Goal: Task Accomplishment & Management: Manage account settings

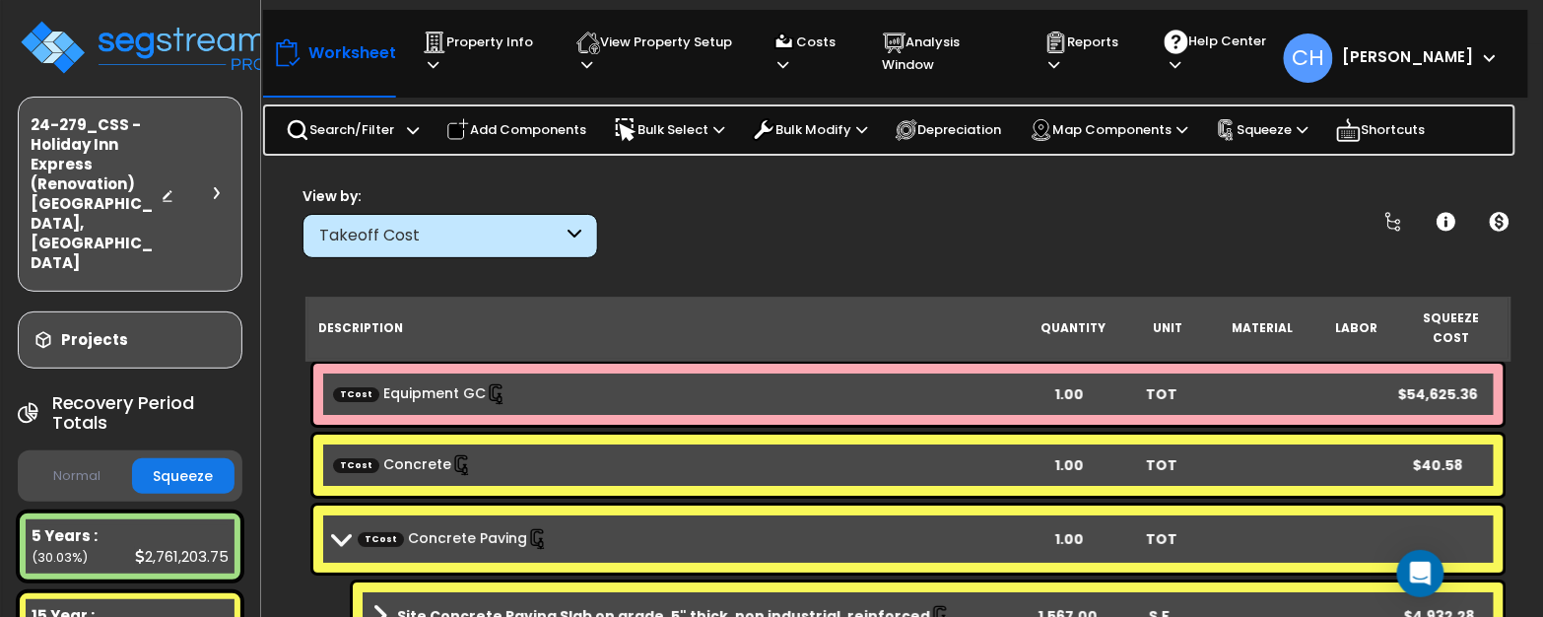
scroll to position [41, 0]
click at [119, 39] on img at bounding box center [146, 47] width 256 height 59
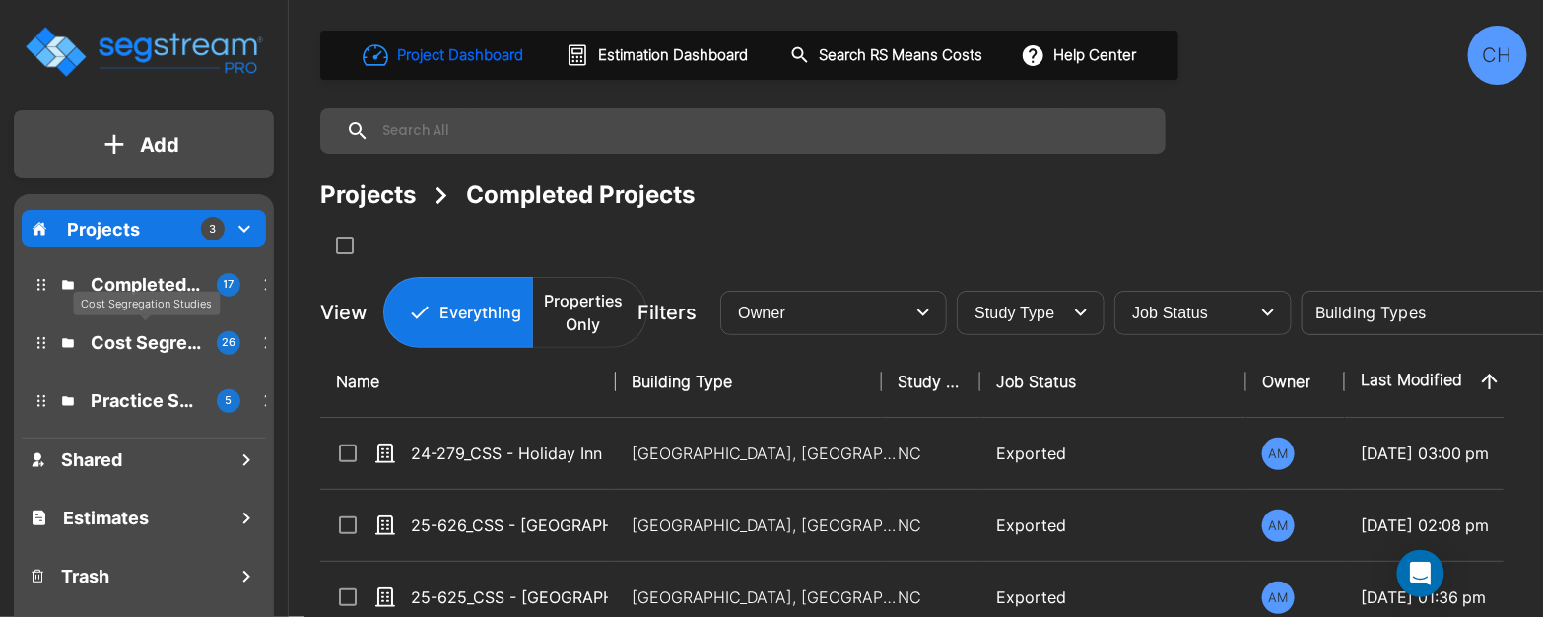
click at [147, 348] on p "Cost Segregation Studies" at bounding box center [146, 342] width 110 height 27
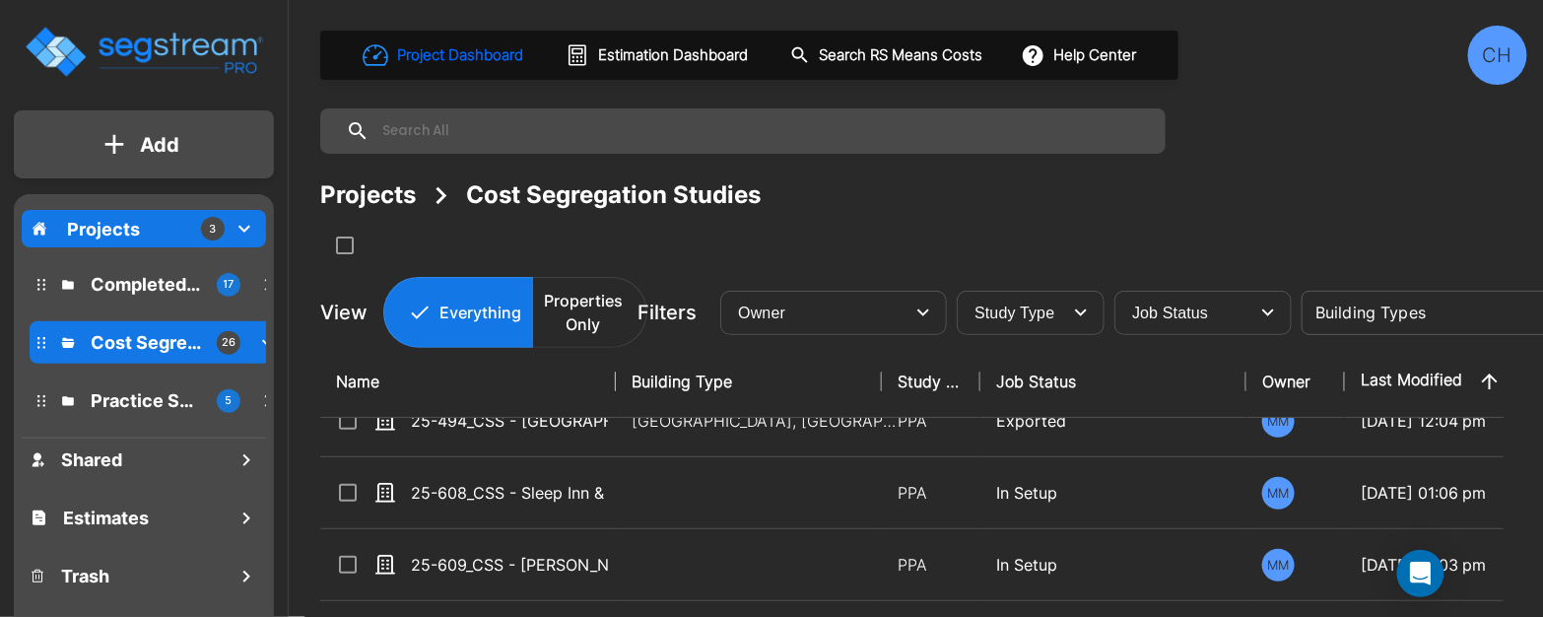
scroll to position [100, 0]
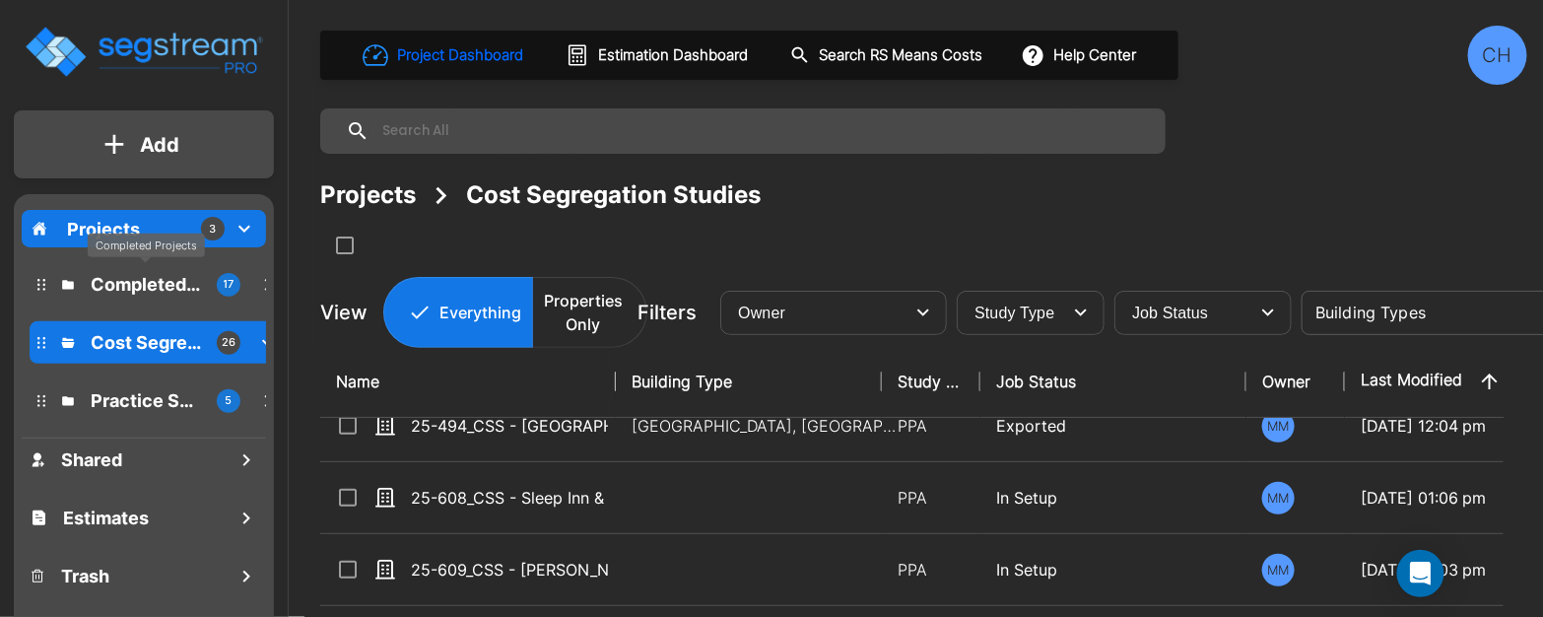
click at [171, 289] on p "Completed Projects" at bounding box center [146, 284] width 110 height 27
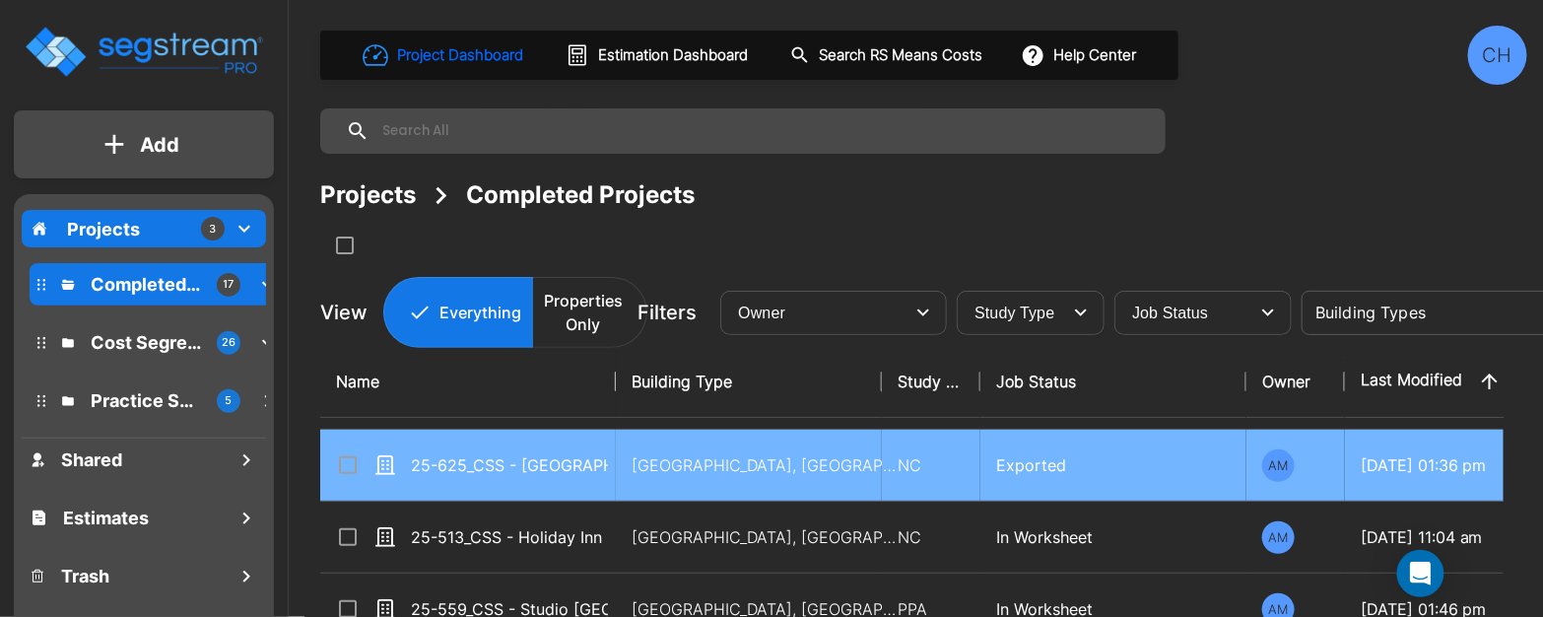
scroll to position [139, 0]
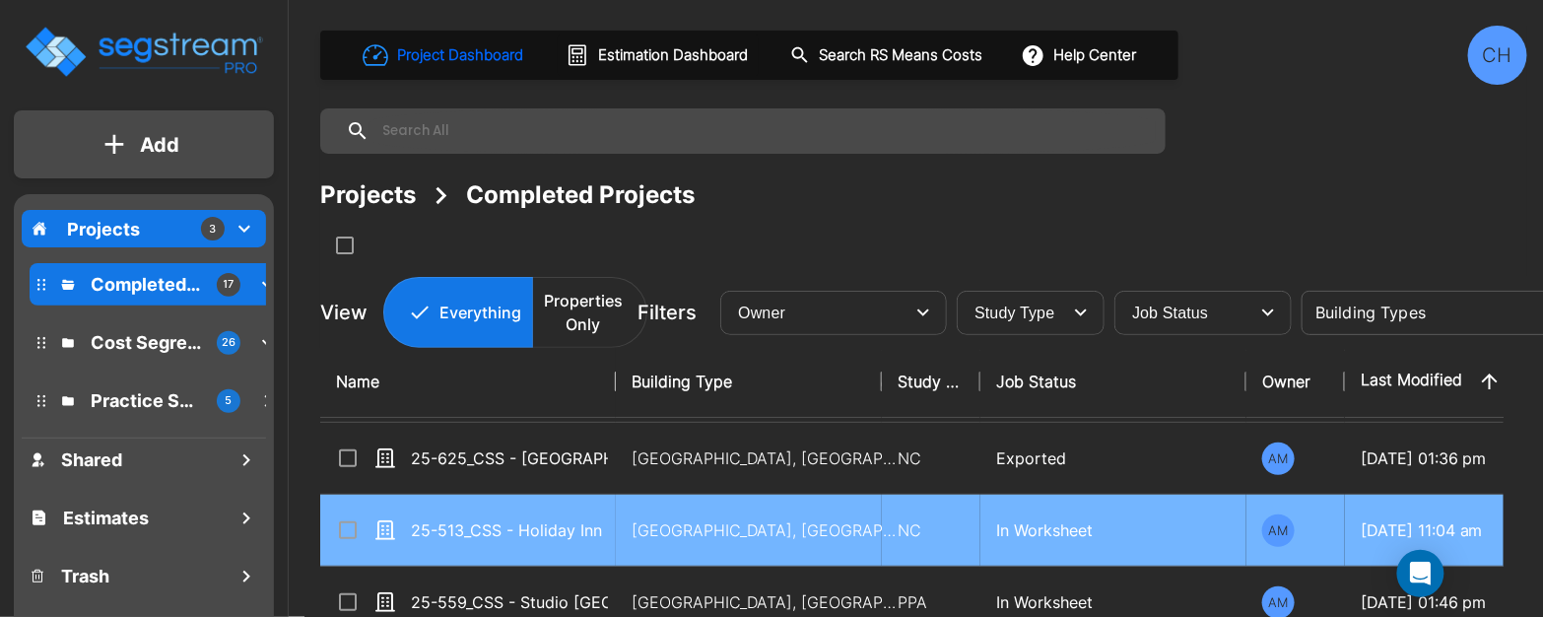
click at [609, 521] on div "25-513_CSS - Holiday Inn Express NC - [PERSON_NAME] Hotels - [PERSON_NAME]" at bounding box center [484, 530] width 296 height 24
checkbox input "true"
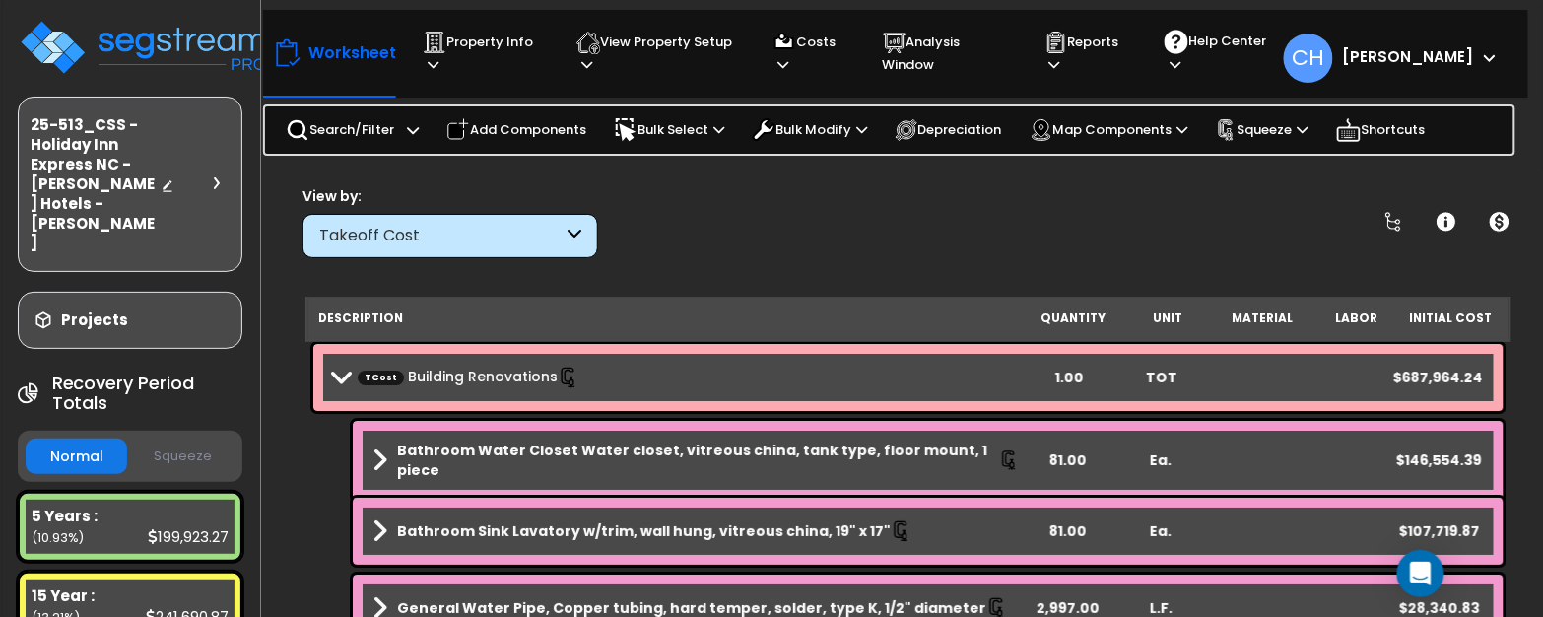
click at [331, 369] on span at bounding box center [340, 376] width 28 height 15
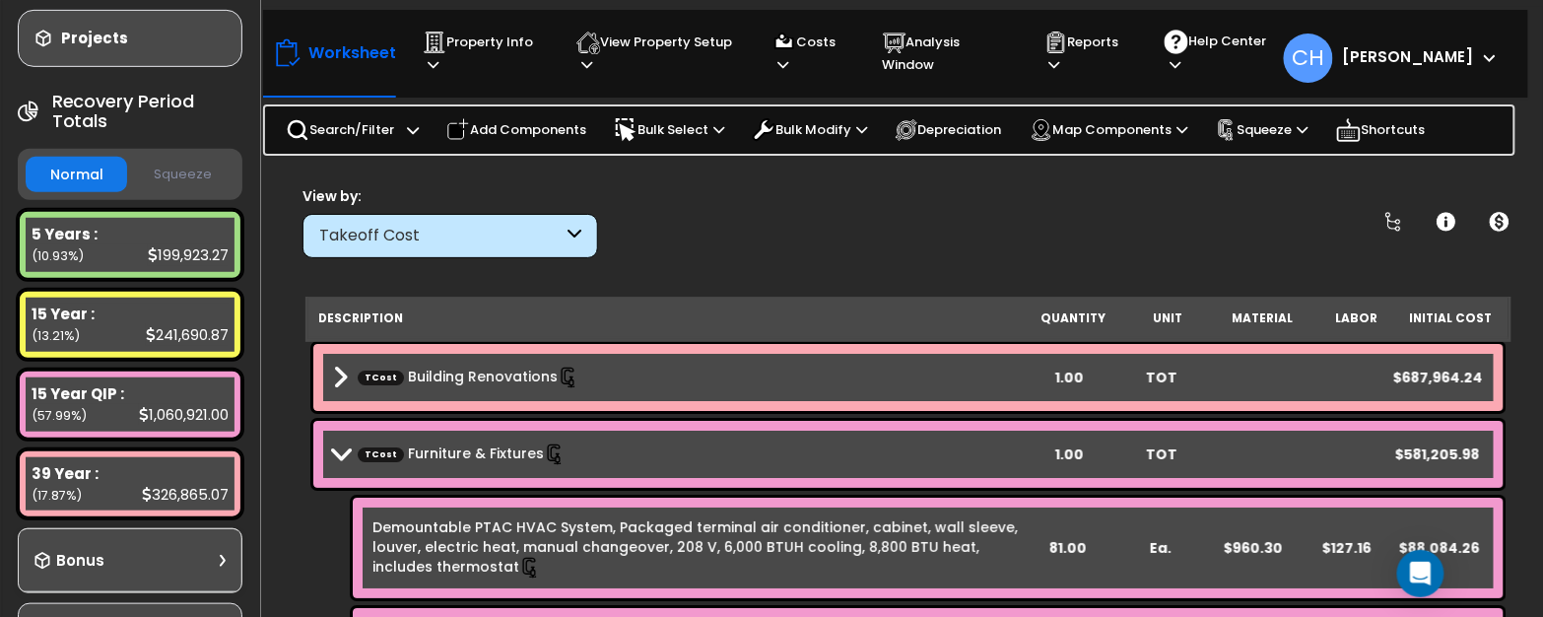
scroll to position [288, 0]
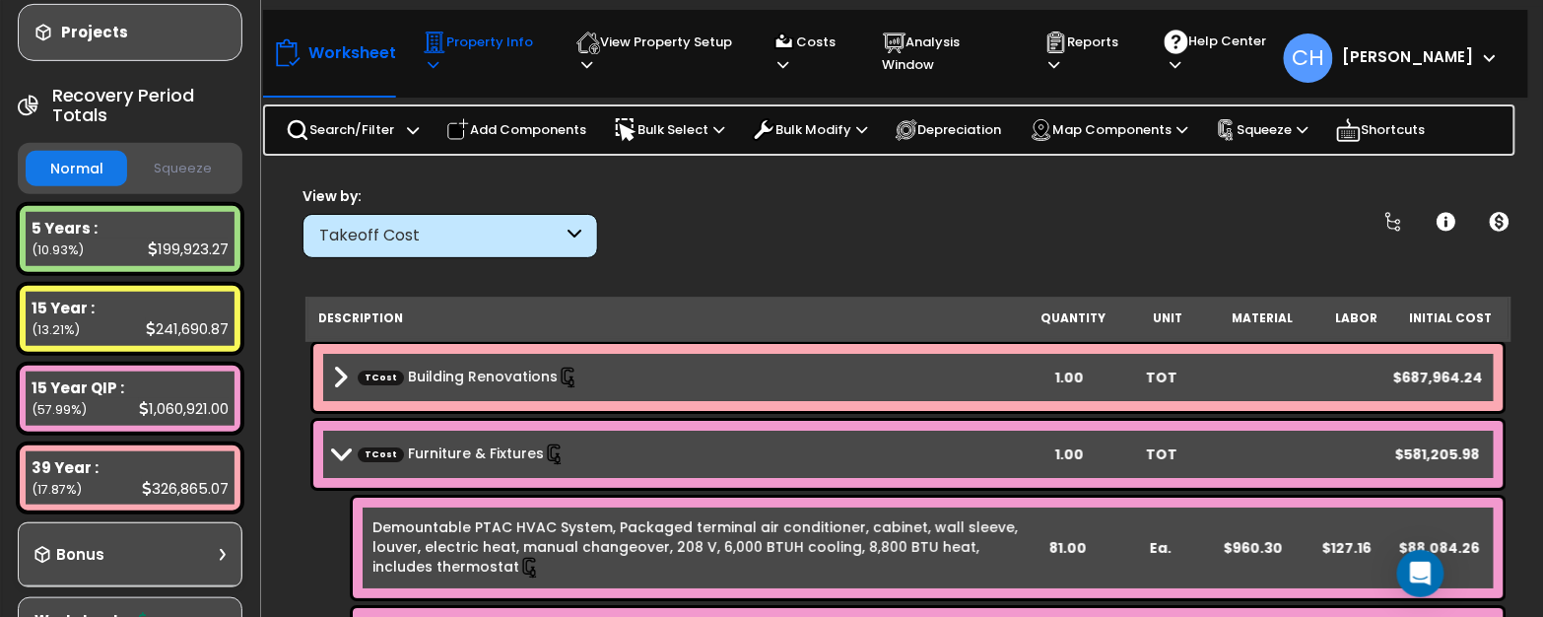
click at [474, 47] on p "Property Info" at bounding box center [481, 53] width 116 height 45
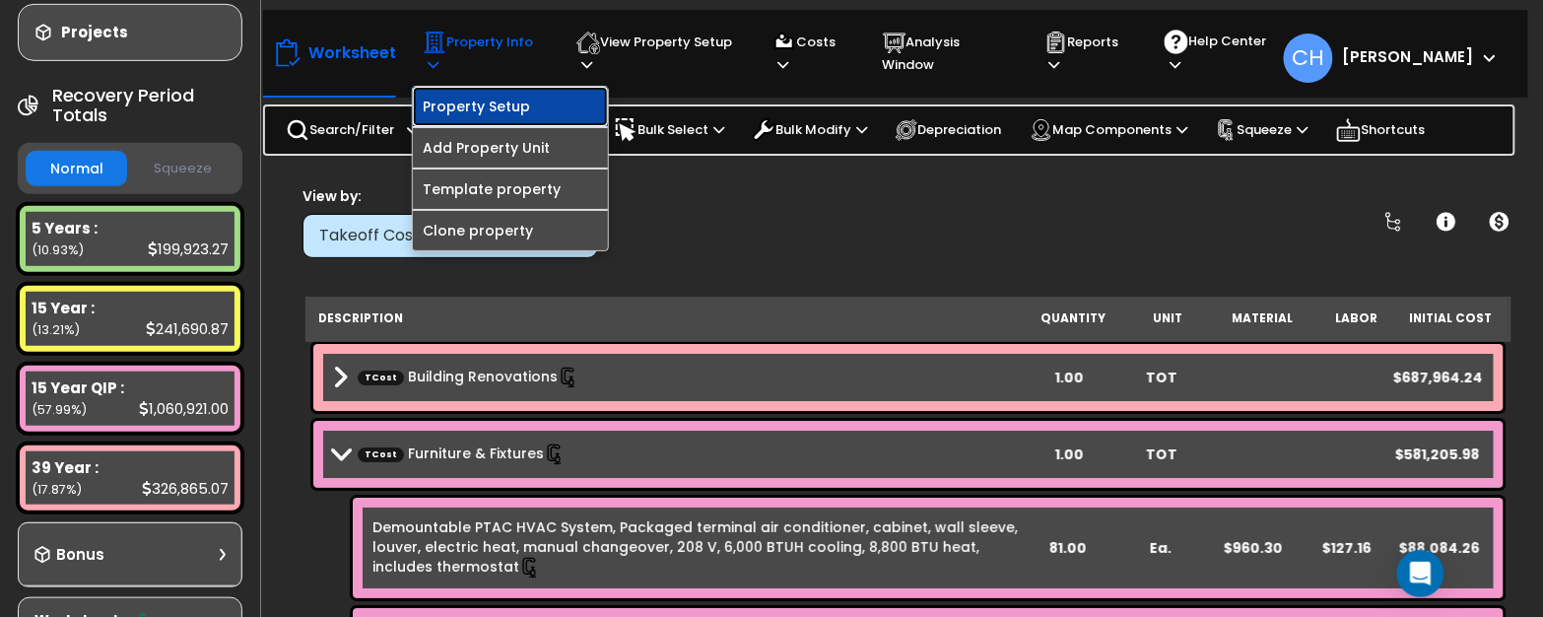
click at [500, 102] on link "Property Setup" at bounding box center [510, 106] width 195 height 39
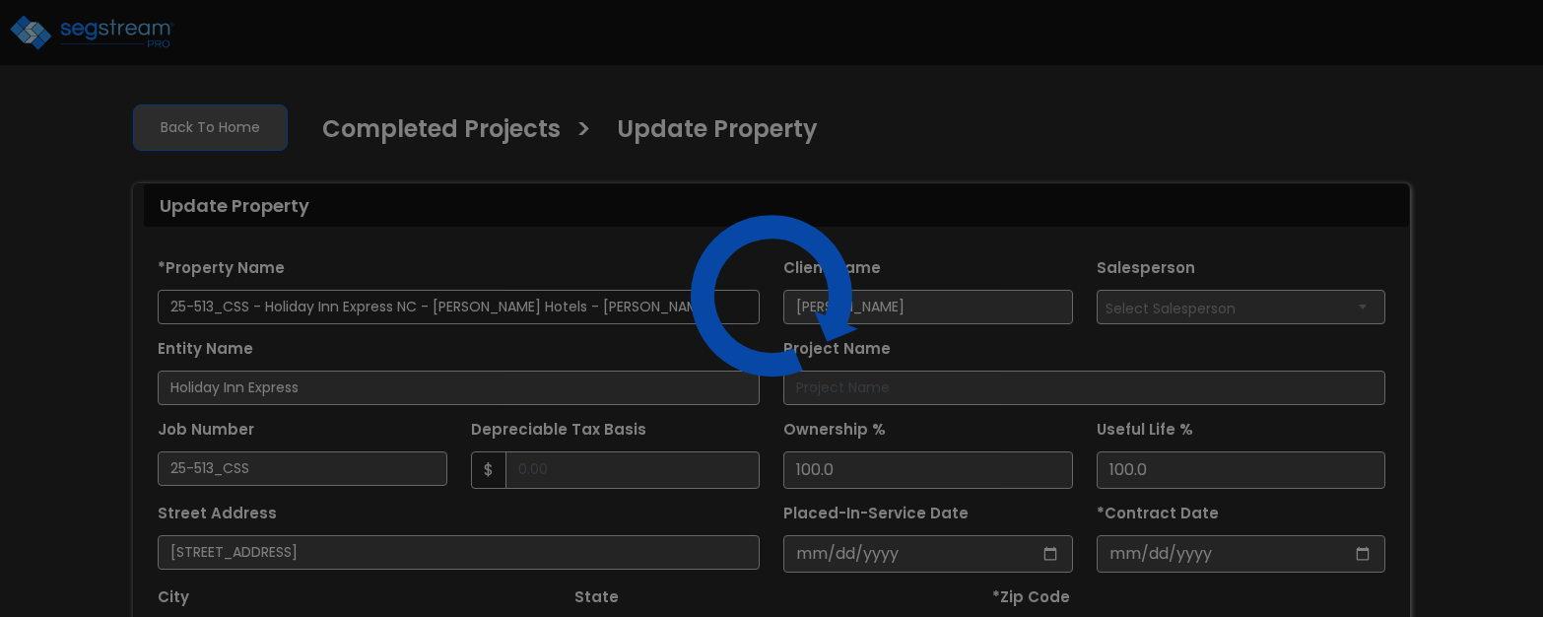
select select "2025"
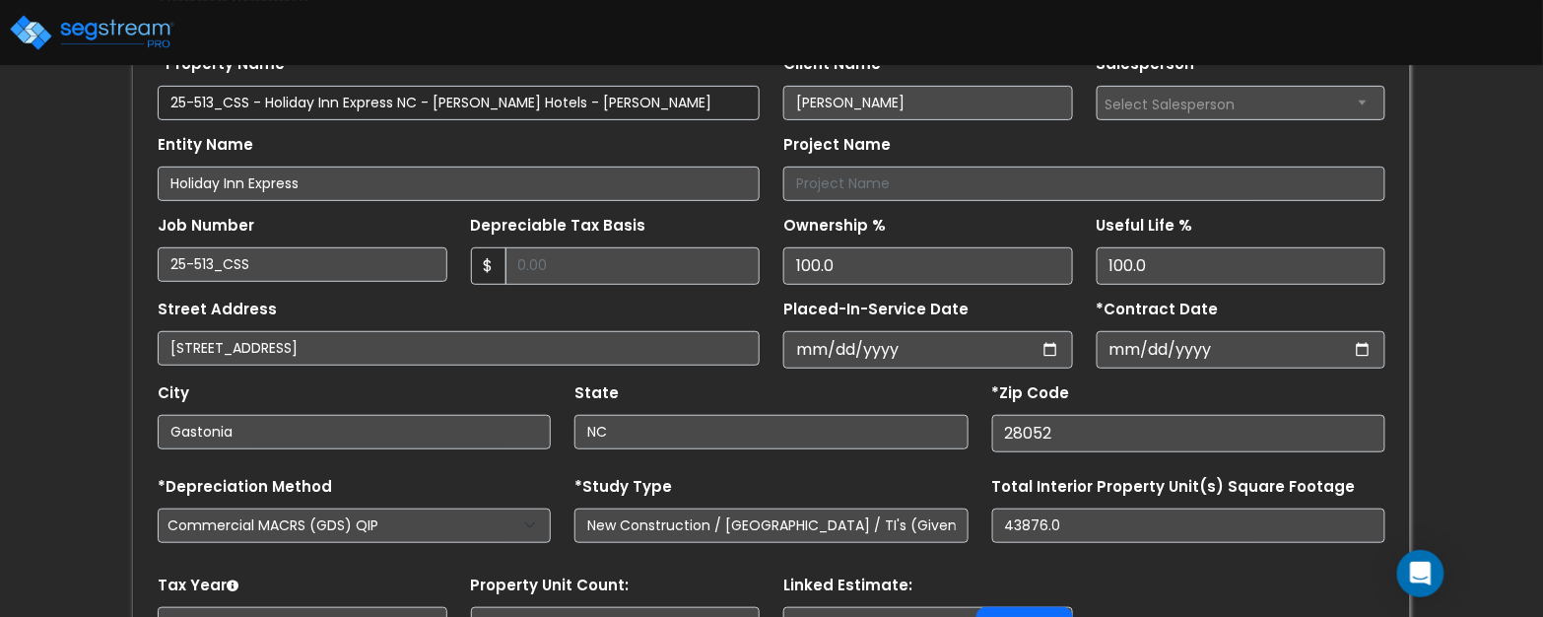
scroll to position [189, 0]
